Goal: Find specific page/section: Find specific page/section

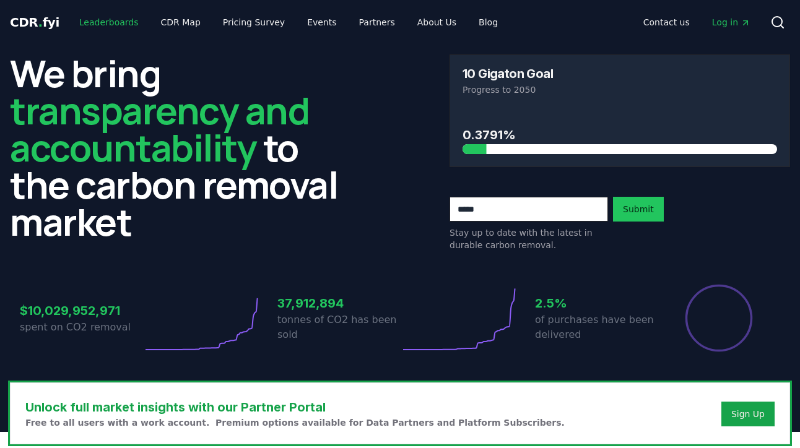
click at [111, 28] on link "Leaderboards" at bounding box center [108, 22] width 79 height 22
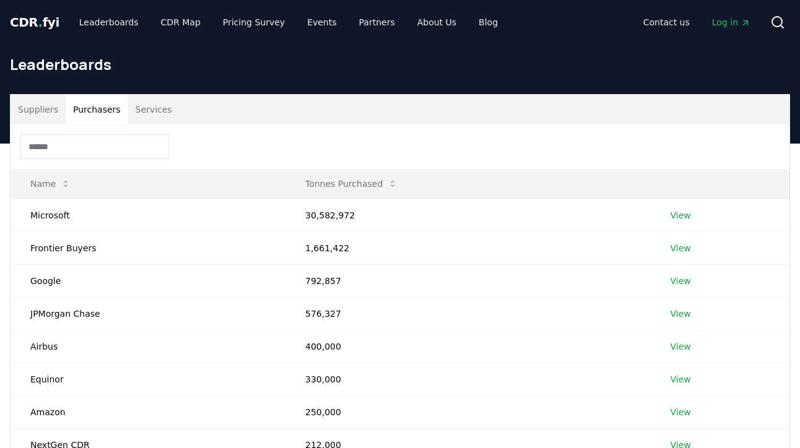
click at [101, 113] on button "Purchasers" at bounding box center [97, 110] width 63 height 30
click at [108, 144] on input at bounding box center [94, 146] width 149 height 25
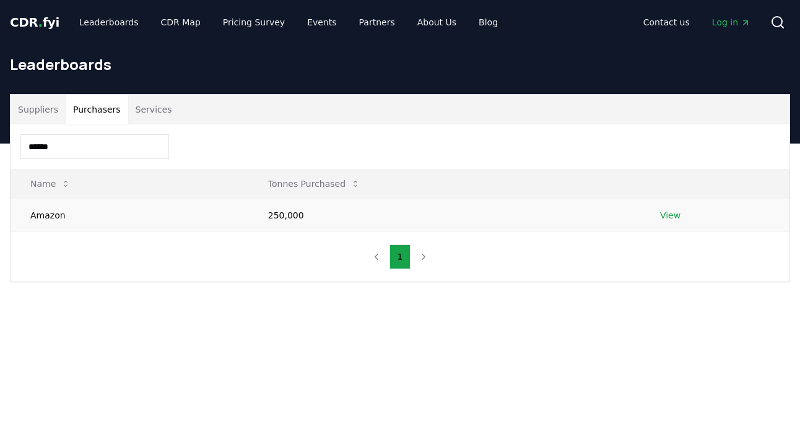
type input "******"
click at [673, 219] on link "View" at bounding box center [670, 215] width 20 height 12
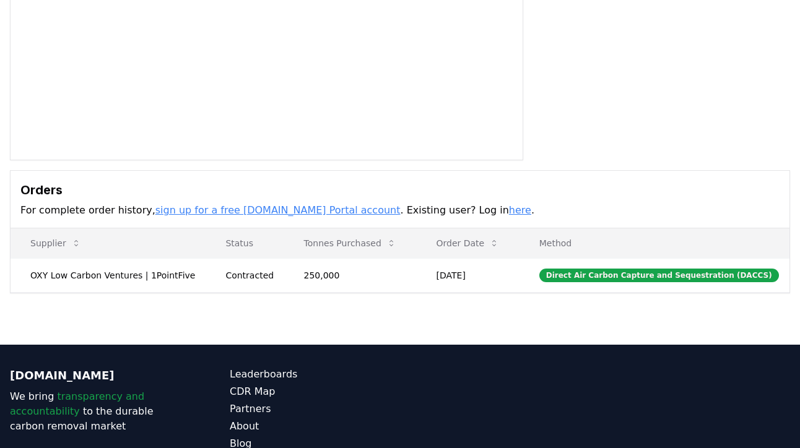
scroll to position [199, 0]
